Goal: Transaction & Acquisition: Purchase product/service

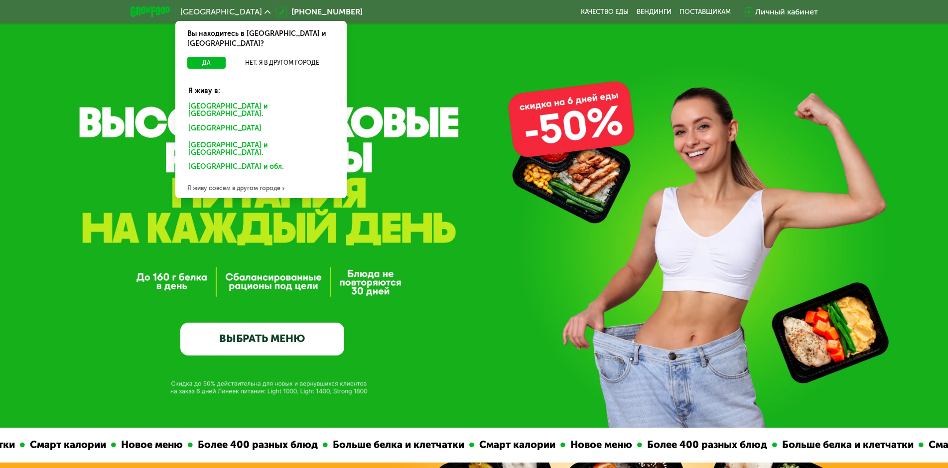
click at [233, 100] on div "[GEOGRAPHIC_DATA] и [GEOGRAPHIC_DATA]." at bounding box center [260, 110] width 159 height 21
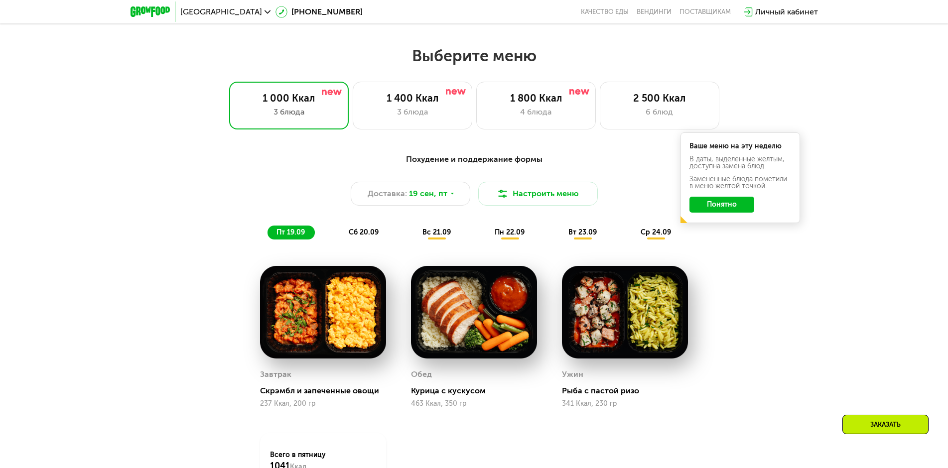
scroll to position [797, 0]
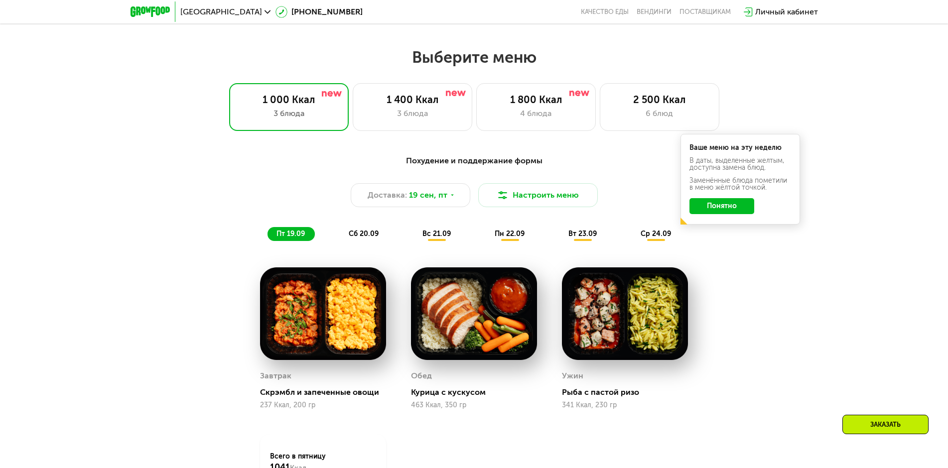
click at [503, 235] on span "пн 22.09" at bounding box center [510, 234] width 30 height 8
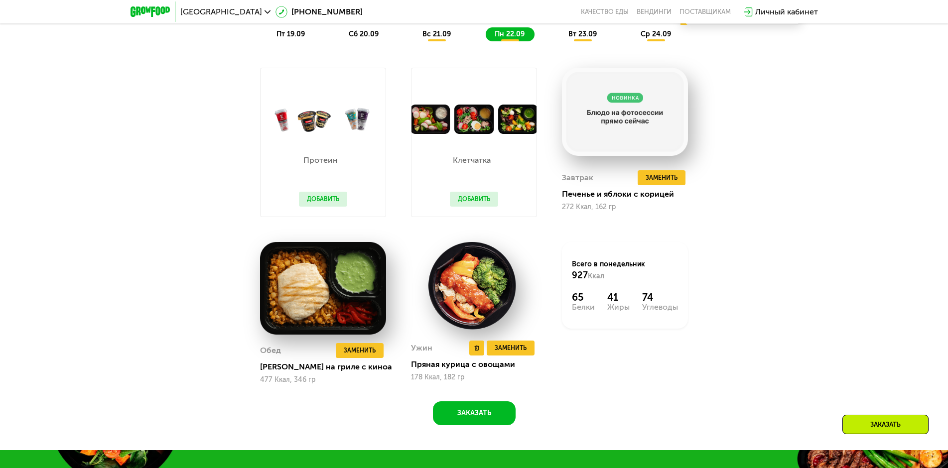
scroll to position [996, 0]
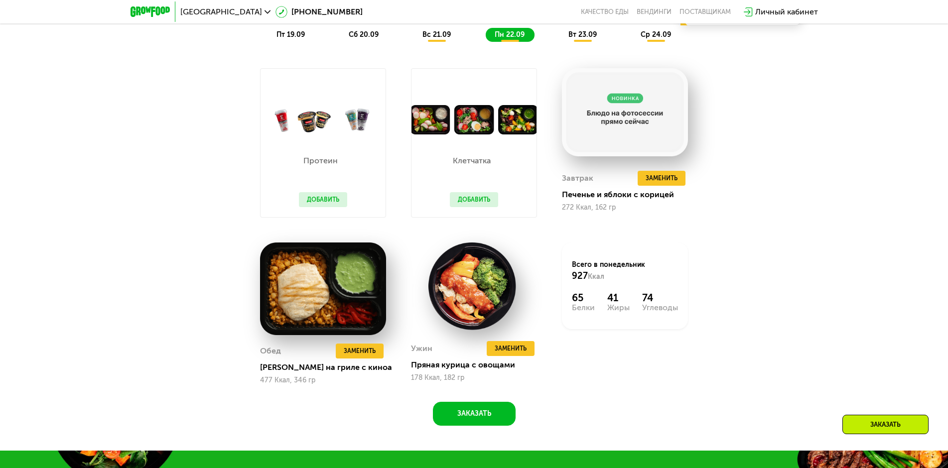
click at [444, 36] on span "вс 21.09" at bounding box center [436, 34] width 28 height 8
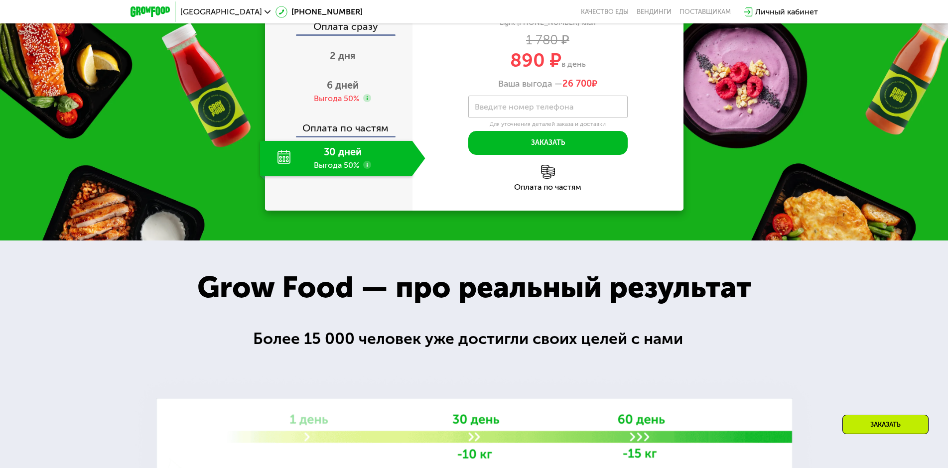
scroll to position [1494, 0]
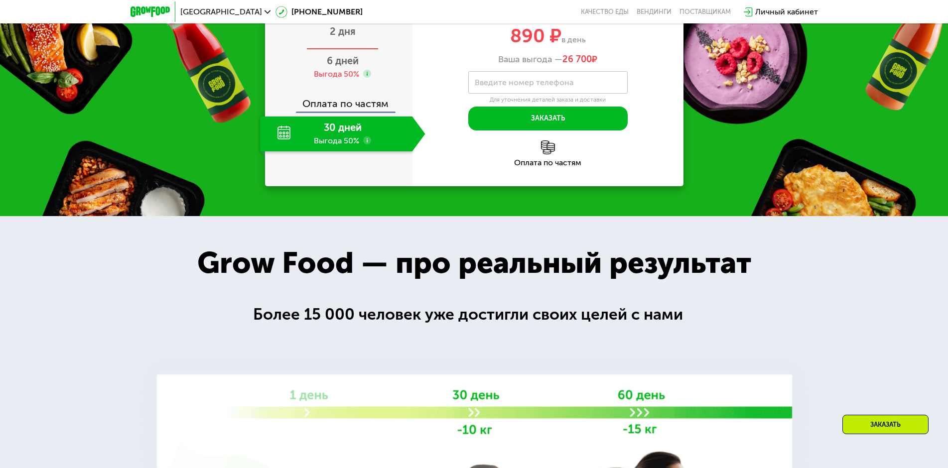
click at [349, 37] on span "2 дня" at bounding box center [343, 31] width 26 height 12
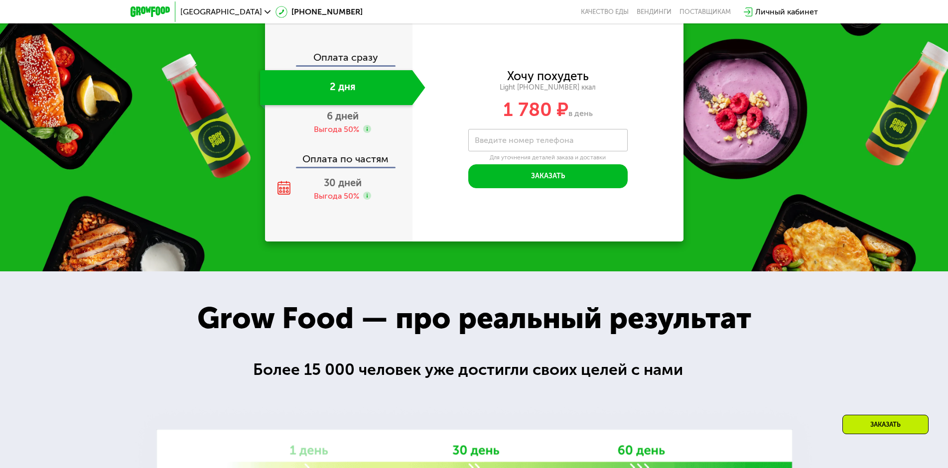
scroll to position [1431, 0]
click at [348, 118] on span "6 дней" at bounding box center [343, 116] width 32 height 12
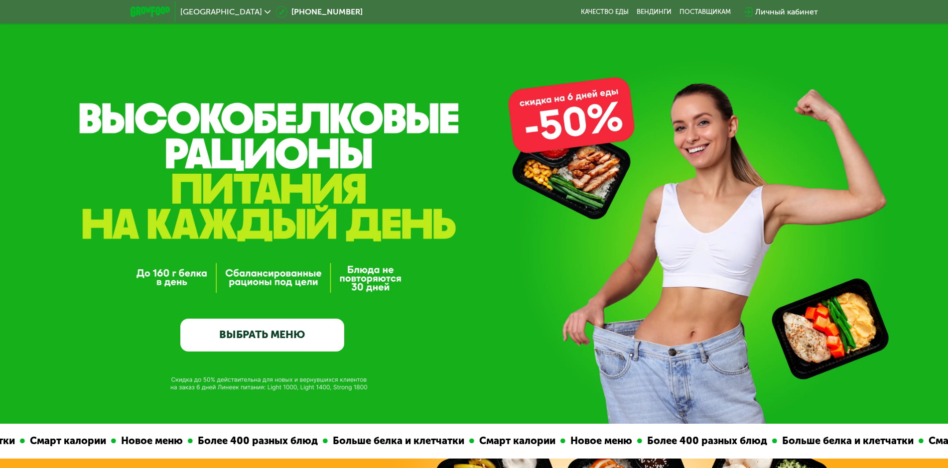
scroll to position [0, 0]
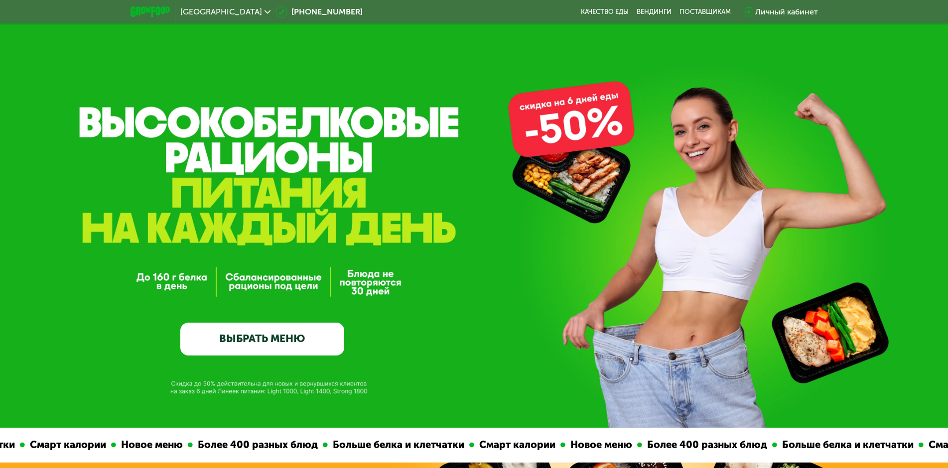
click at [774, 13] on div "Личный кабинет" at bounding box center [786, 12] width 63 height 12
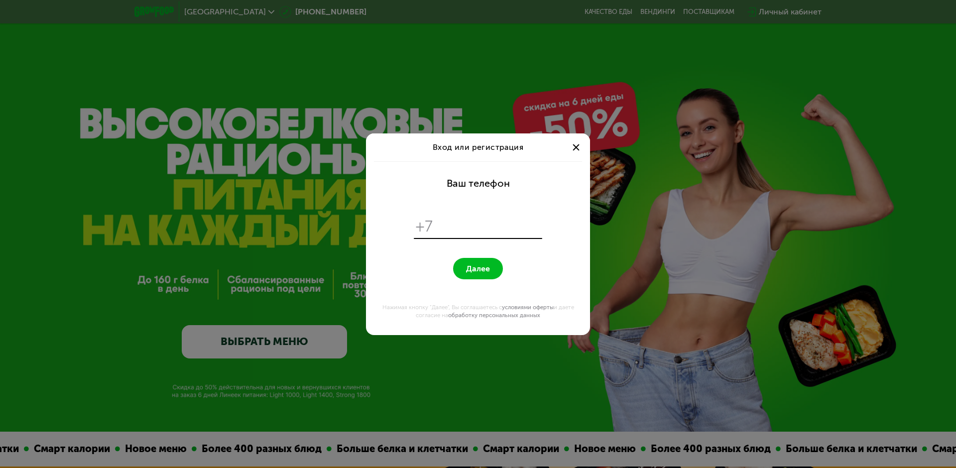
click at [570, 145] on div at bounding box center [576, 147] width 12 height 12
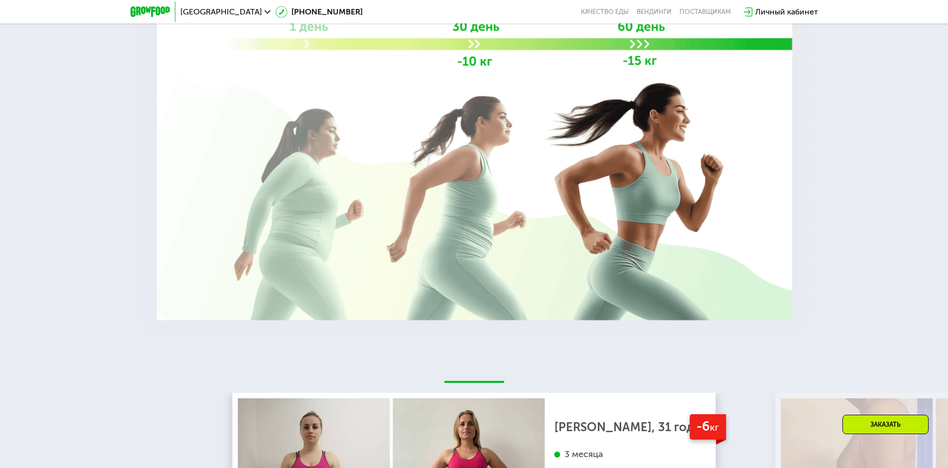
scroll to position [1743, 0]
